Goal: Transaction & Acquisition: Purchase product/service

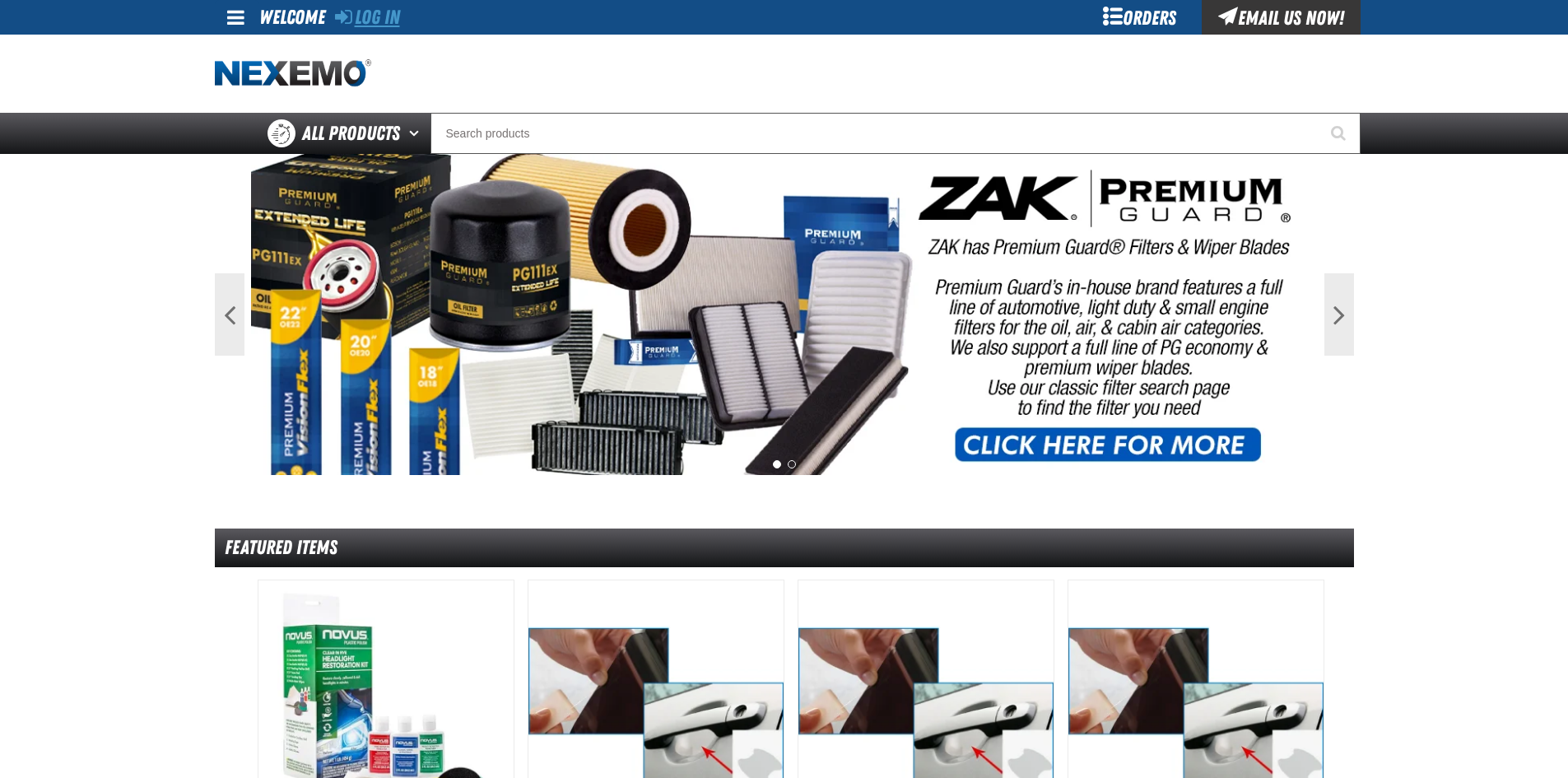
click at [377, 26] on link "Log In" at bounding box center [368, 17] width 65 height 23
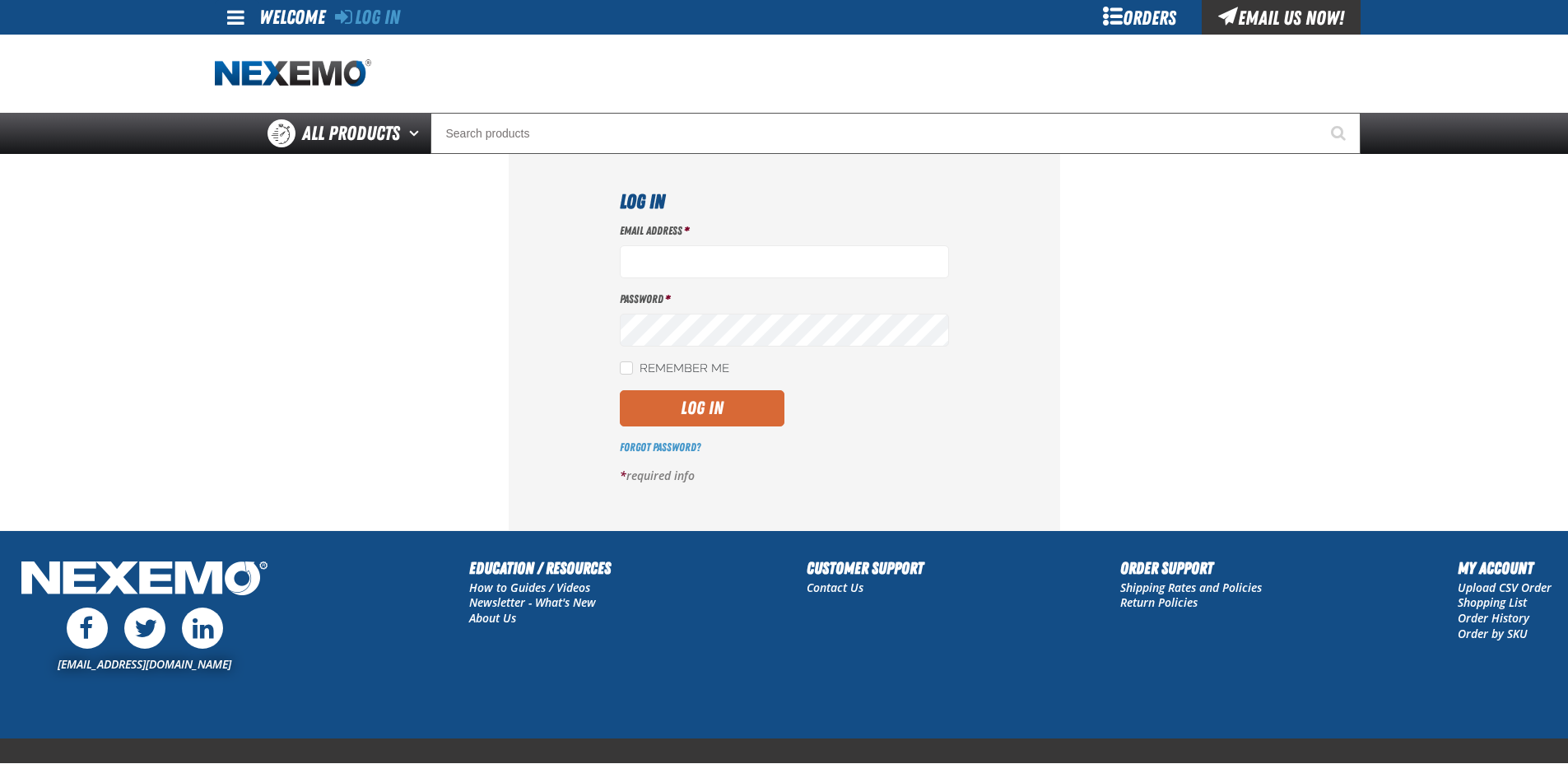
type input "cblumer@vtaig.com"
click at [682, 395] on button "Log In" at bounding box center [702, 408] width 165 height 36
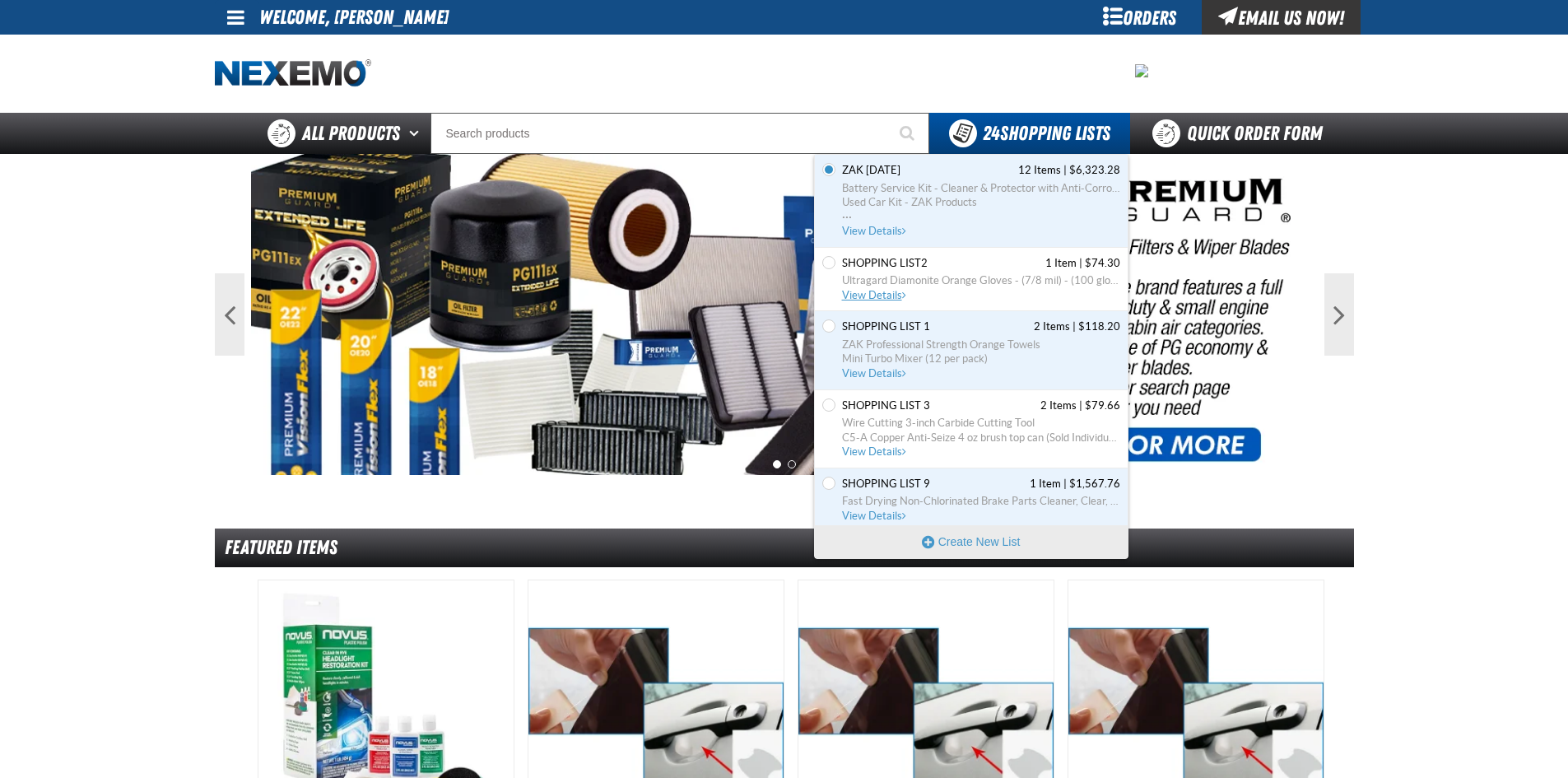
click at [873, 298] on span "View Details" at bounding box center [875, 295] width 67 height 13
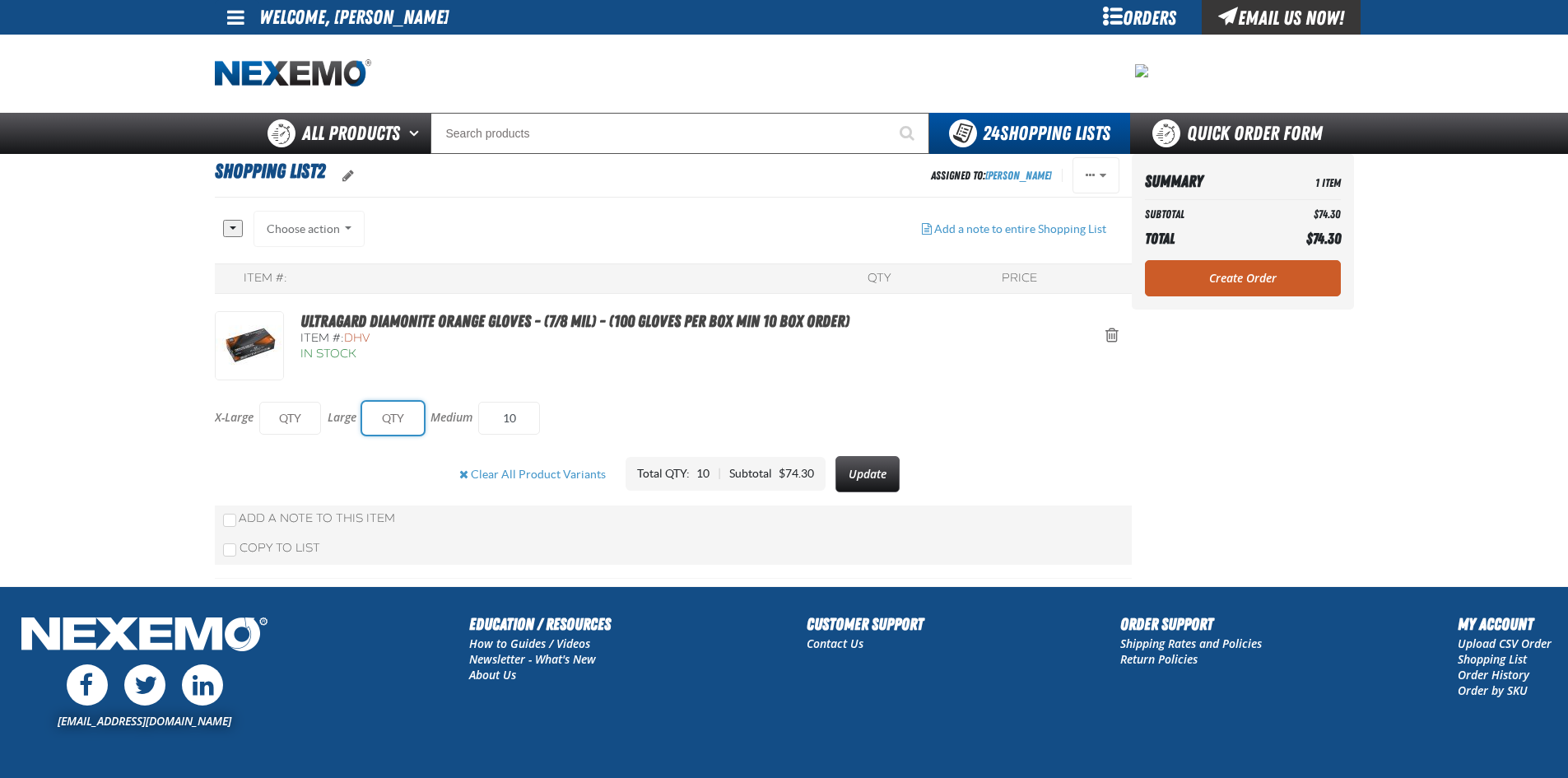
click at [379, 414] on input "text" at bounding box center [392, 418] width 62 height 33
type input "10"
click at [847, 472] on button "Update" at bounding box center [867, 474] width 64 height 36
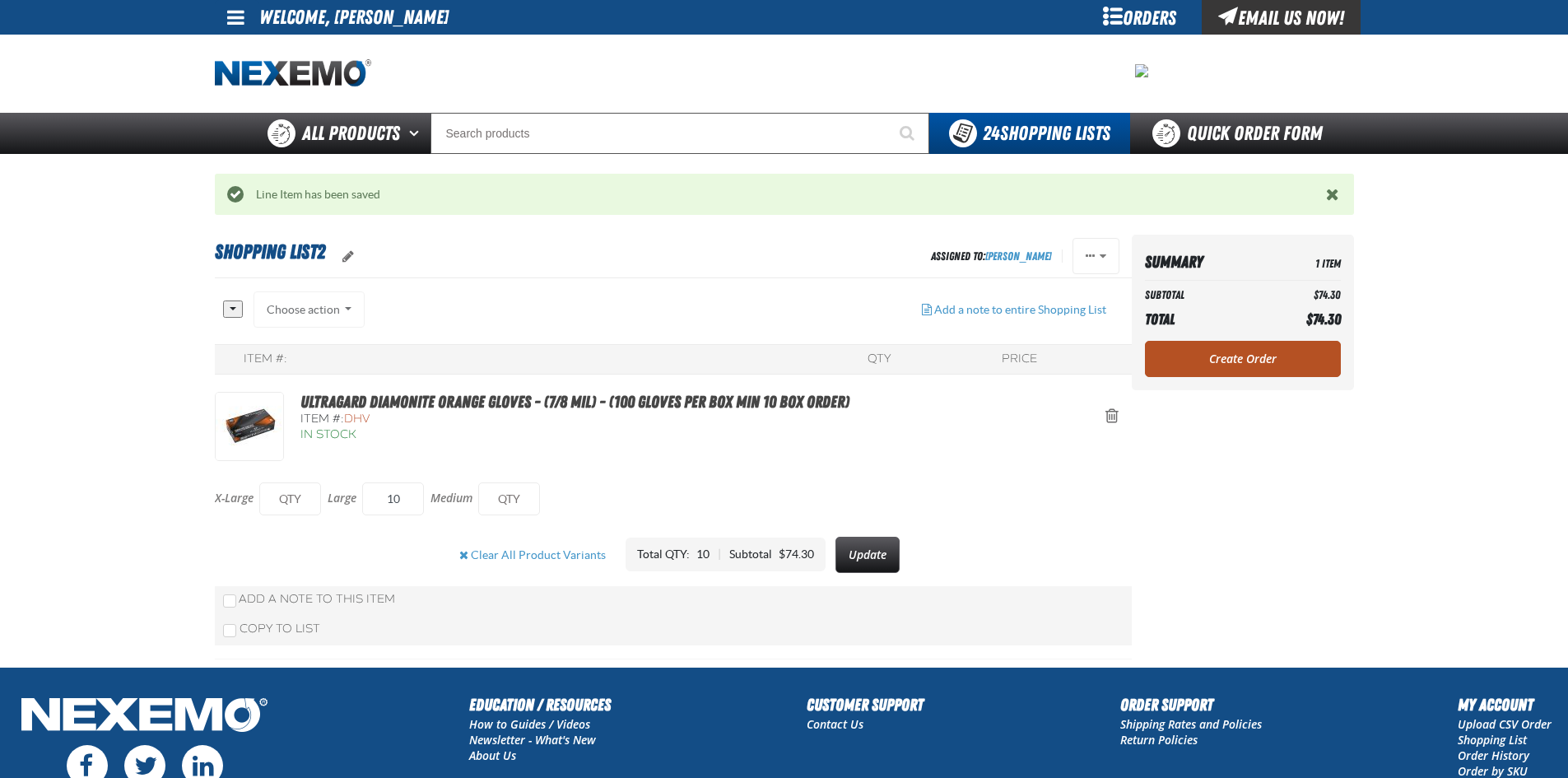
click at [1223, 353] on link "Create Order" at bounding box center [1243, 359] width 196 height 36
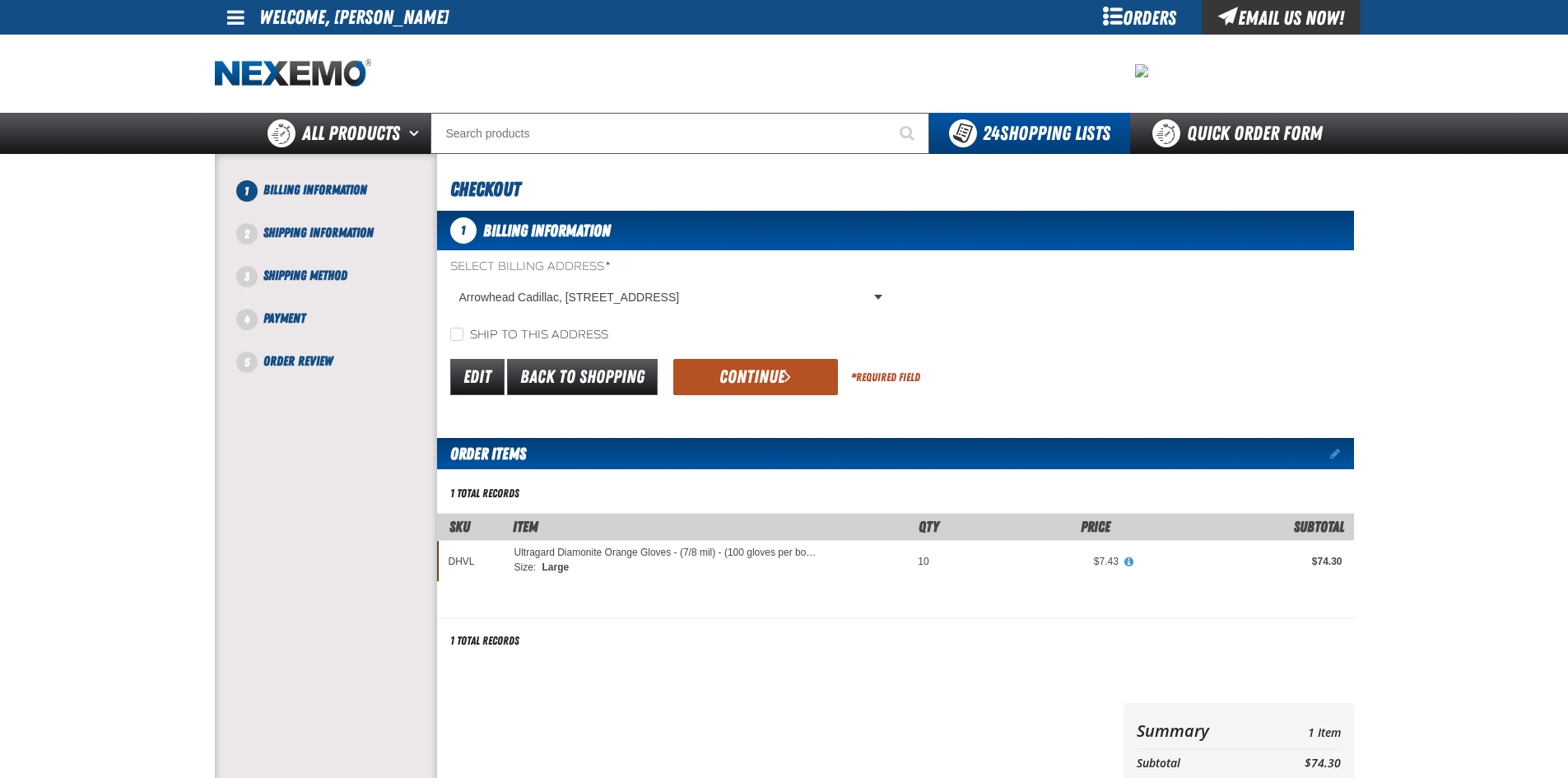
click at [759, 380] on button "Continue" at bounding box center [755, 377] width 165 height 36
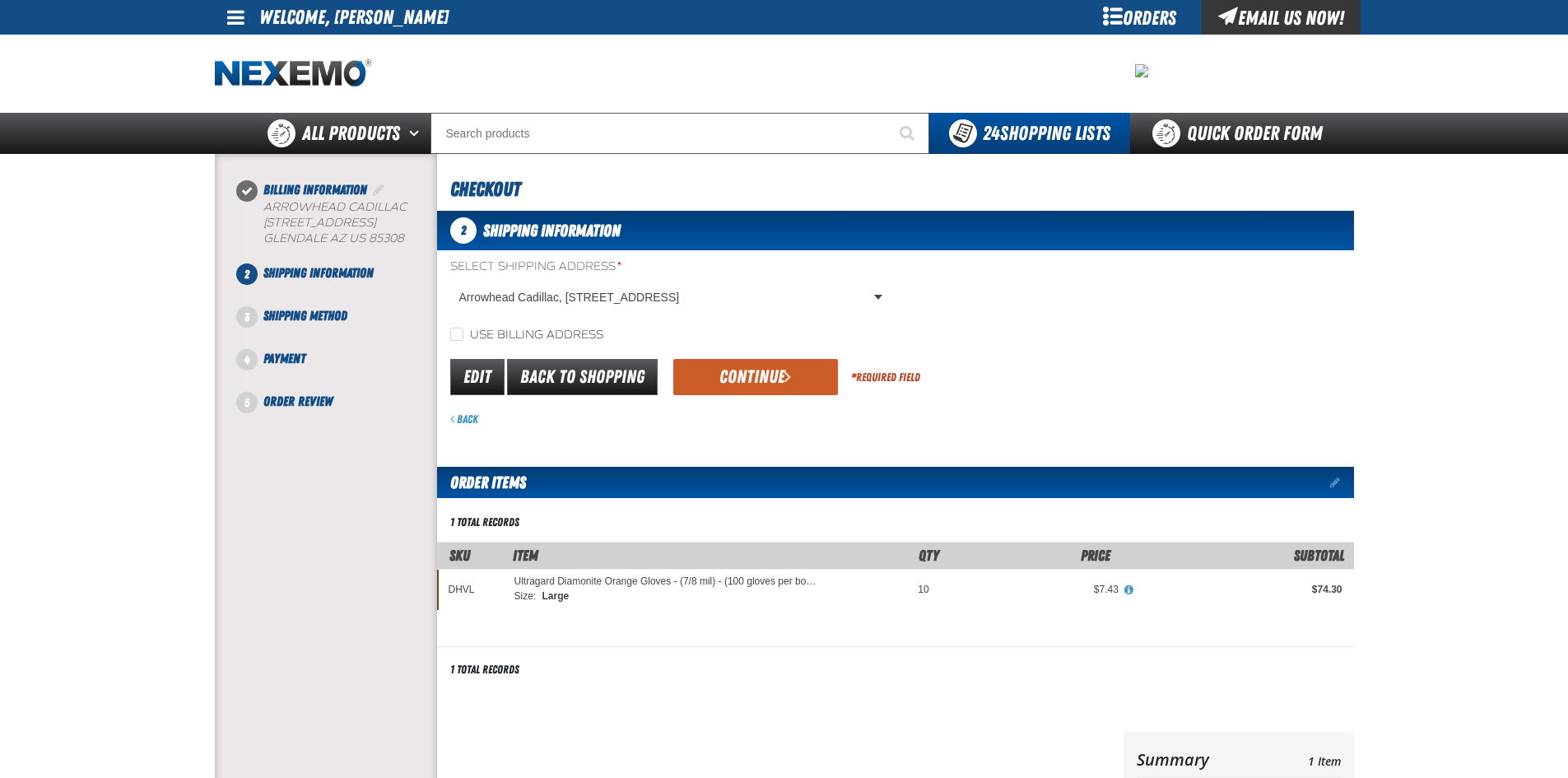
click at [759, 380] on button "Continue" at bounding box center [755, 377] width 165 height 36
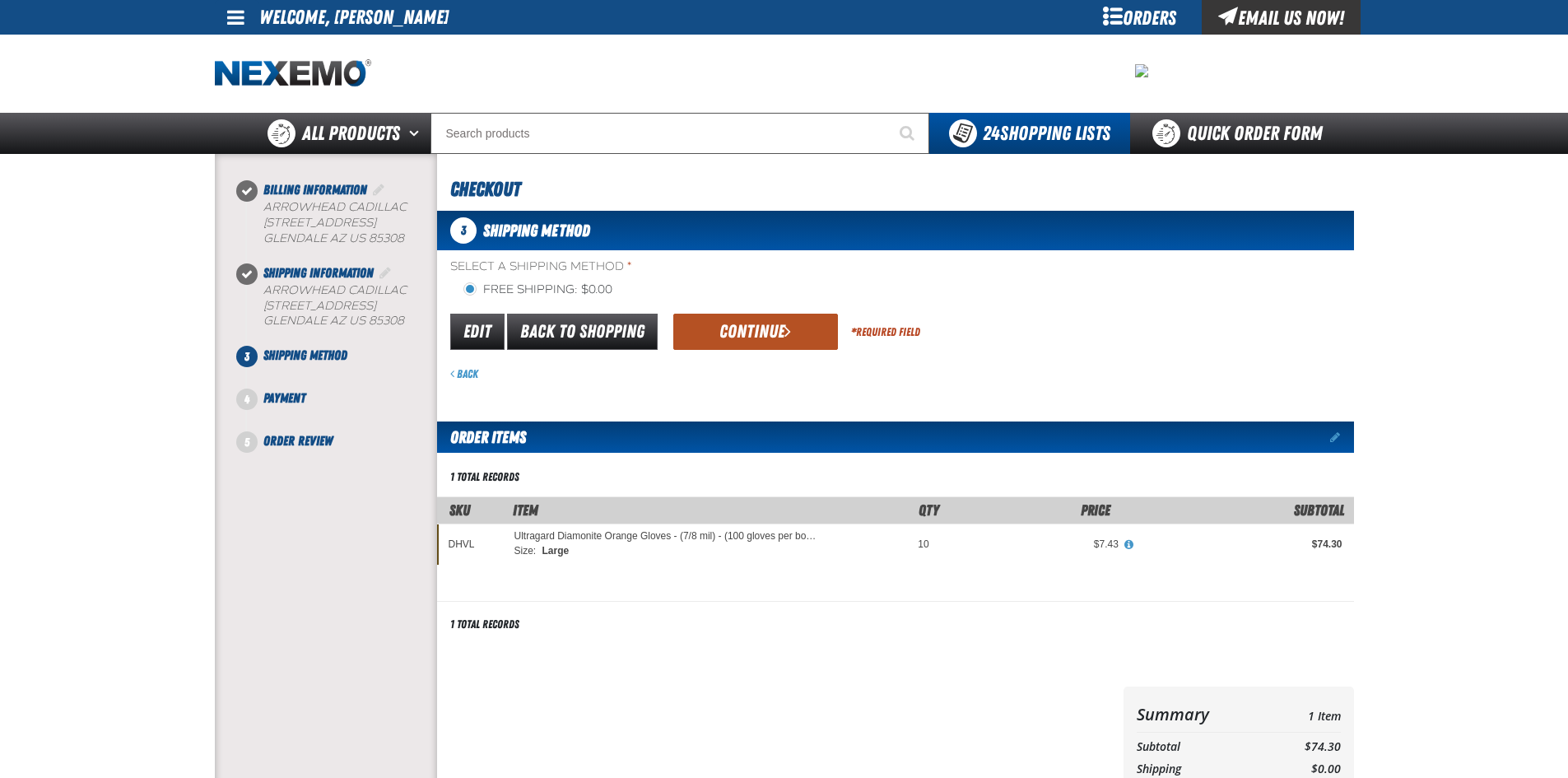
click at [754, 332] on button "Continue" at bounding box center [755, 331] width 165 height 36
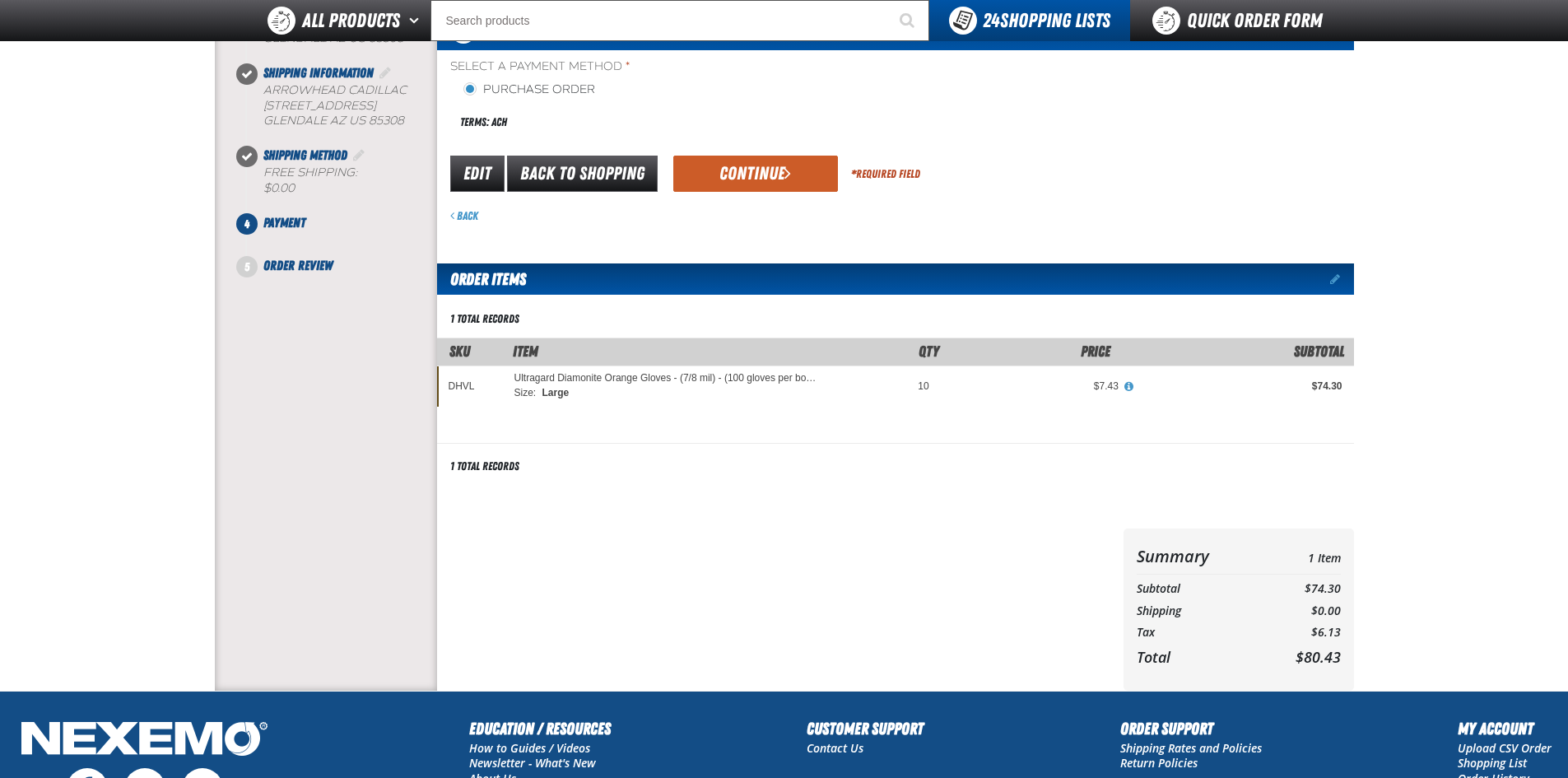
scroll to position [165, 0]
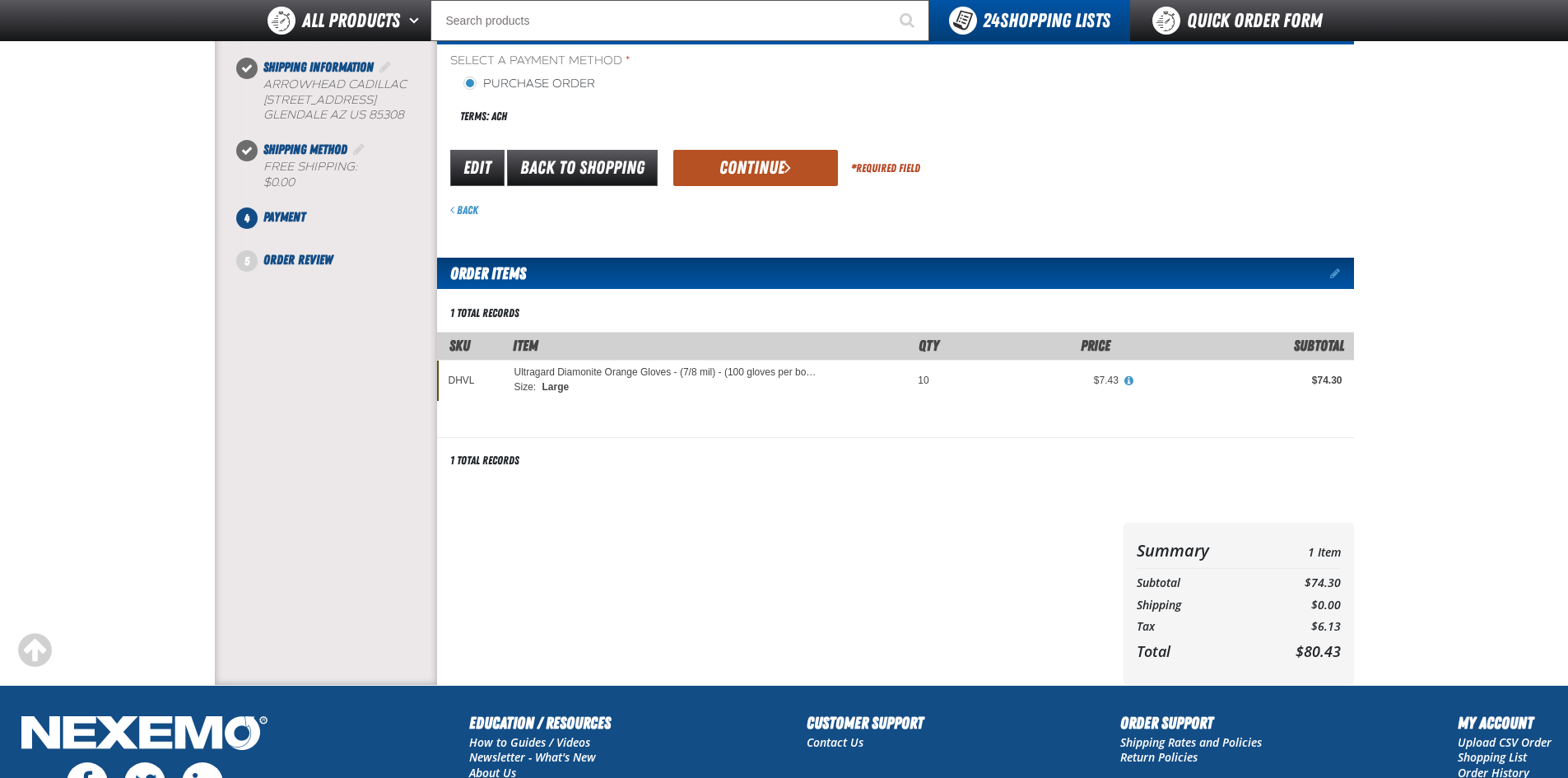
click at [743, 176] on button "Continue" at bounding box center [755, 168] width 165 height 36
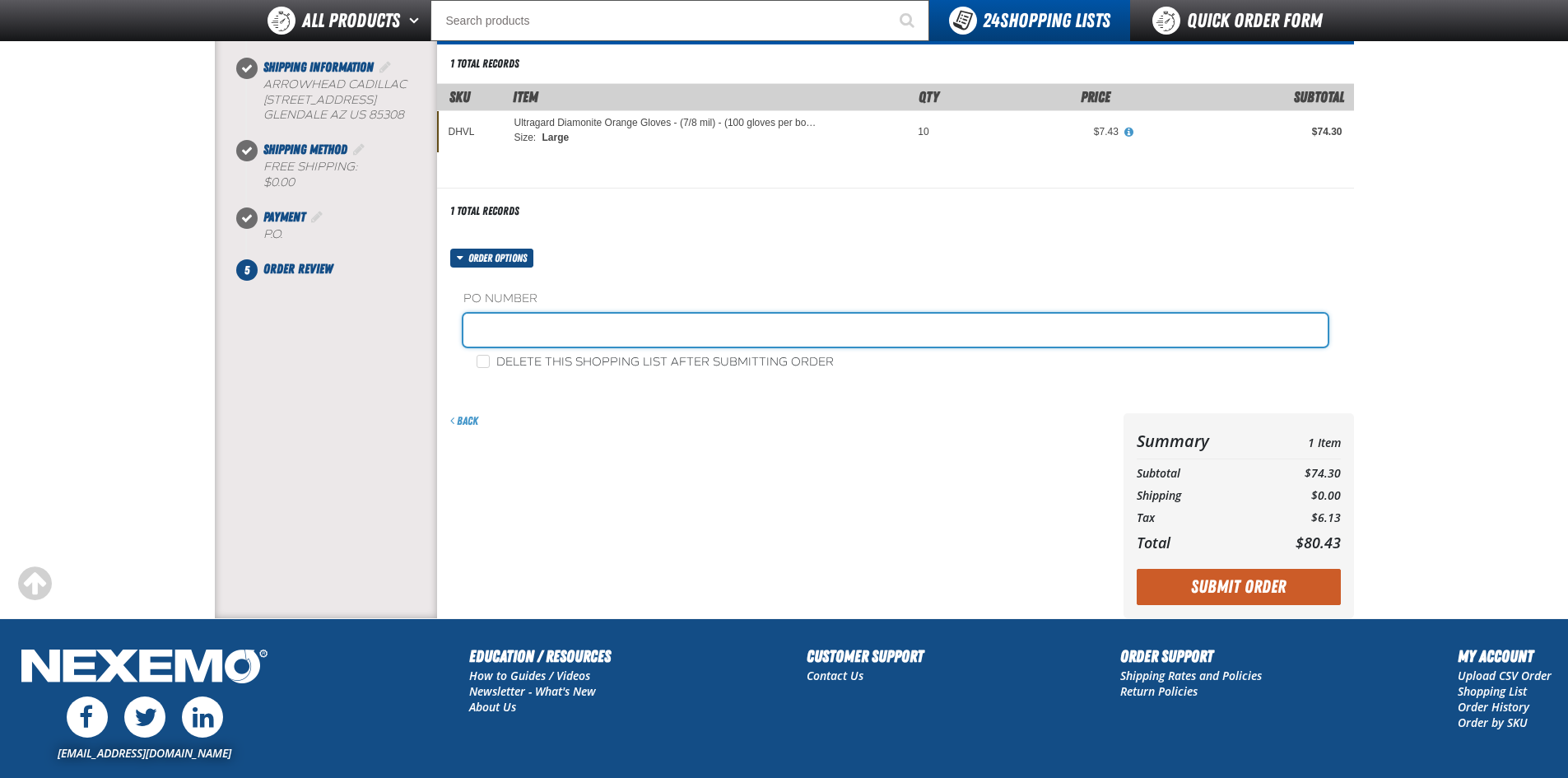
click at [577, 329] on input "text" at bounding box center [895, 329] width 864 height 33
type input "129503"
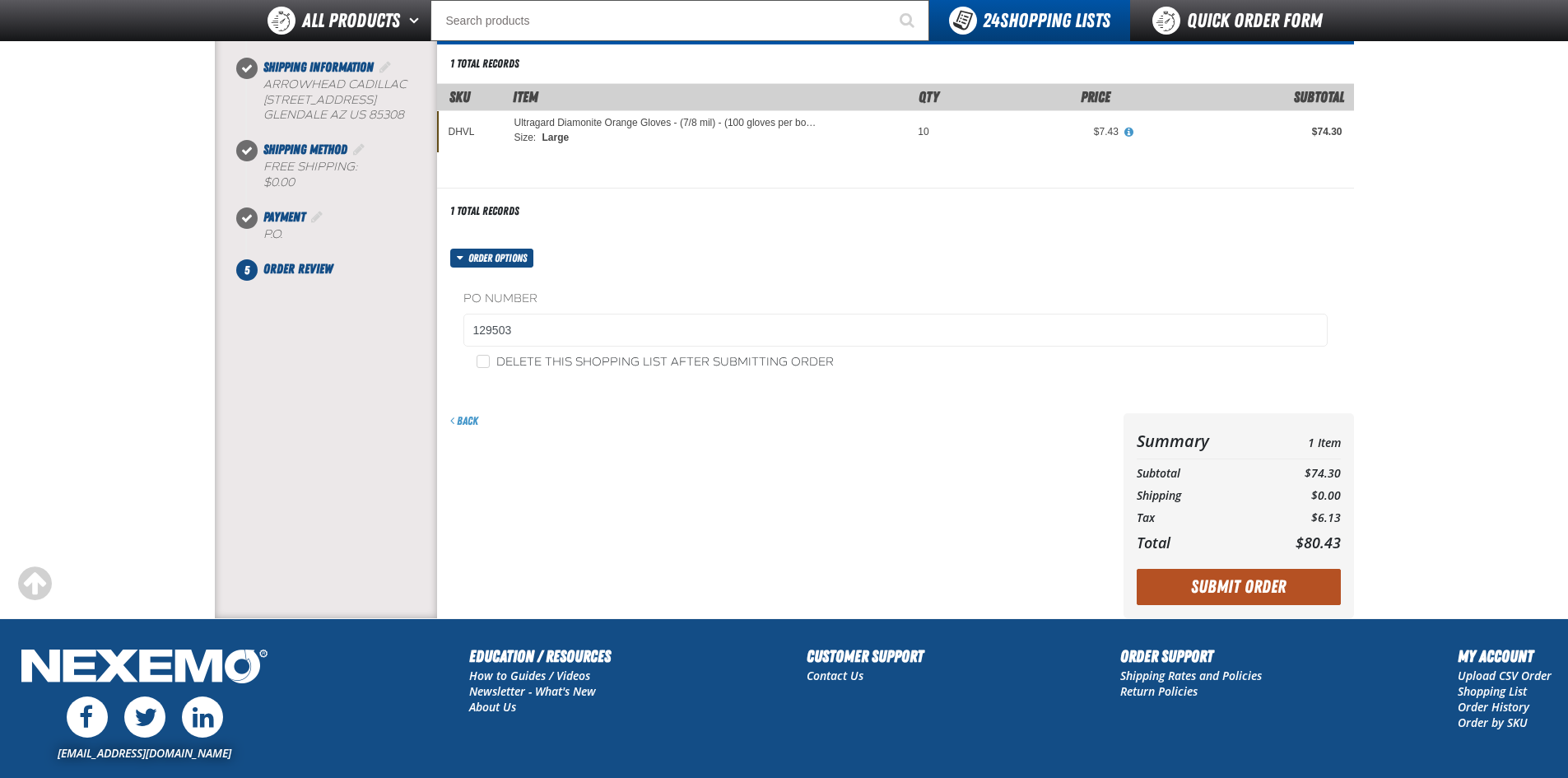
click at [1227, 584] on button "Submit Order" at bounding box center [1238, 587] width 204 height 36
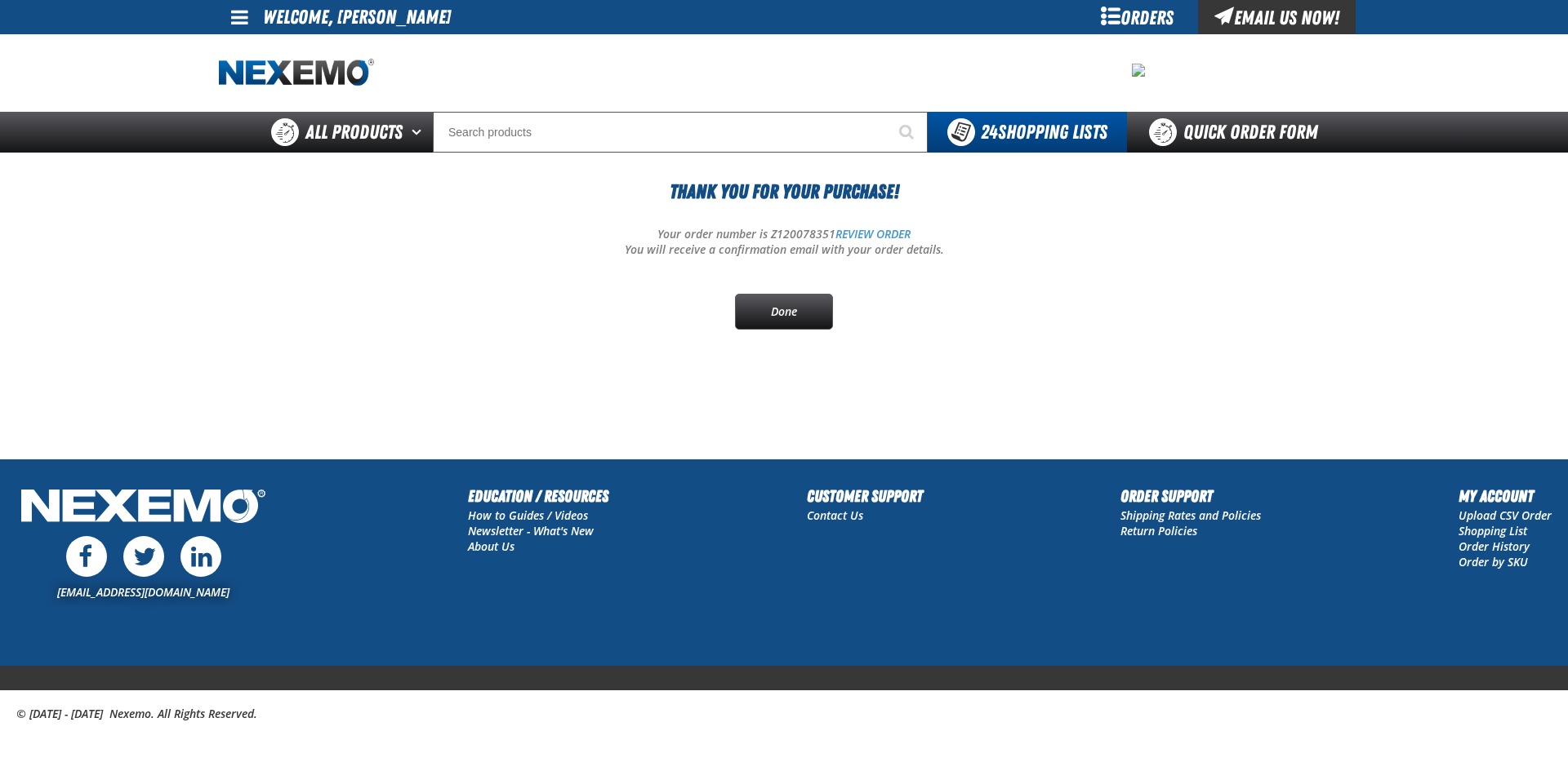
click at [240, 19] on span at bounding box center [240, 18] width 18 height 20
click at [253, 82] on link "Sign Out Sign Out" at bounding box center [253, 79] width 56 height 16
